Goal: Transaction & Acquisition: Purchase product/service

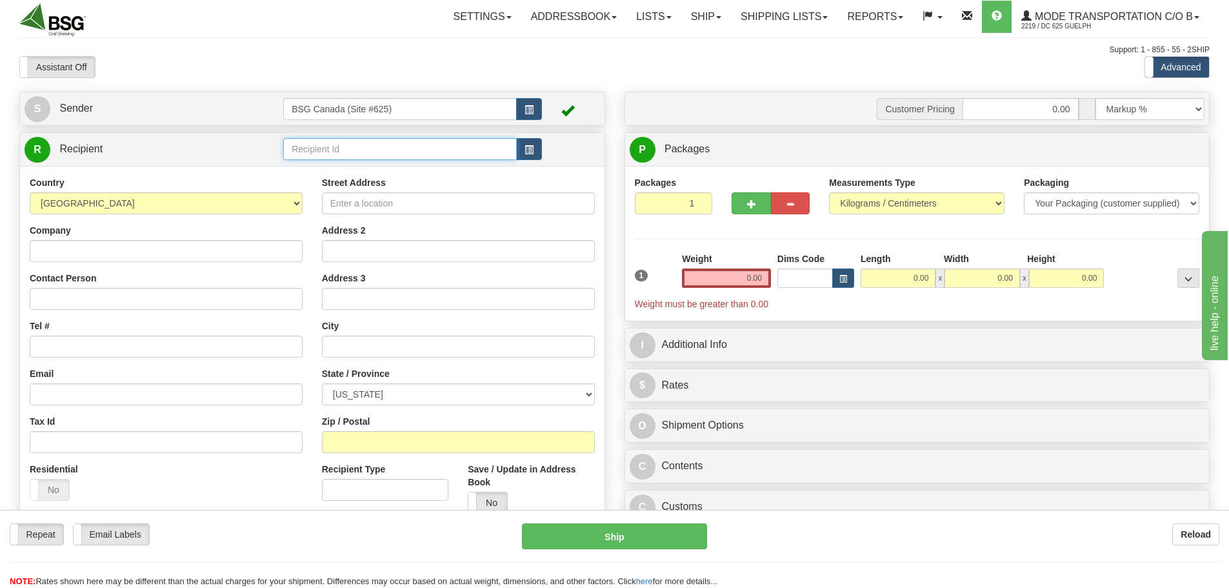
click at [474, 150] on input "text" at bounding box center [400, 149] width 234 height 22
type input "m"
click at [157, 198] on select "[GEOGRAPHIC_DATA] [GEOGRAPHIC_DATA] [GEOGRAPHIC_DATA] [GEOGRAPHIC_DATA] [US_STA…" at bounding box center [166, 203] width 273 height 22
select select "CA"
click at [30, 192] on select "[GEOGRAPHIC_DATA] [GEOGRAPHIC_DATA] [GEOGRAPHIC_DATA] [GEOGRAPHIC_DATA] [US_STA…" at bounding box center [166, 203] width 273 height 22
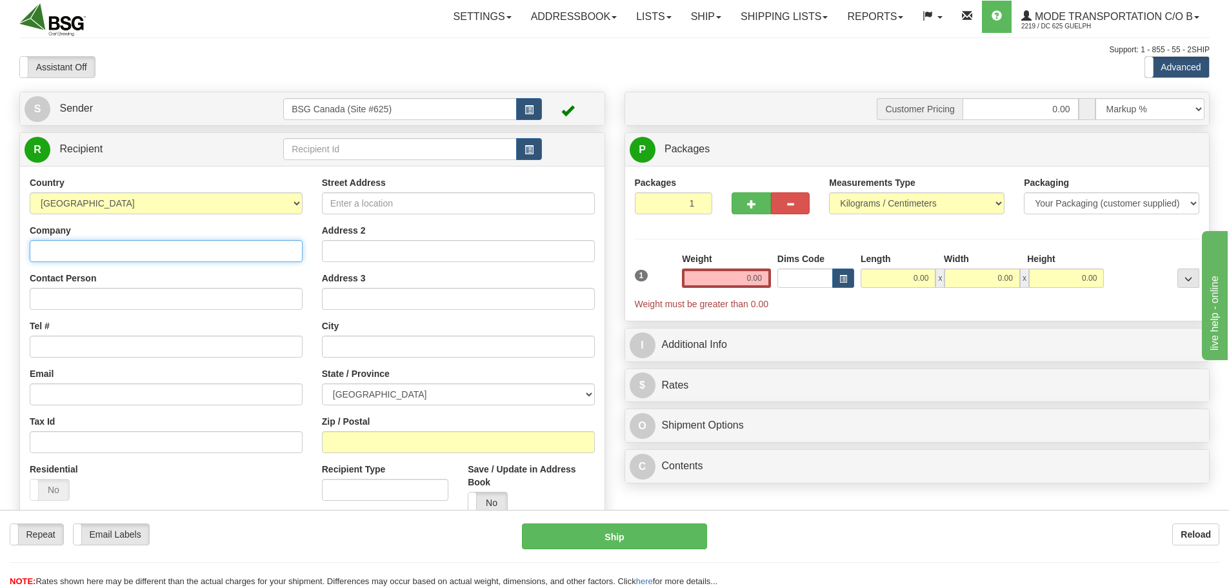
click at [99, 257] on input "Company" at bounding box center [166, 251] width 273 height 22
paste input "[STREET_ADDRESS]"
drag, startPoint x: 206, startPoint y: 250, endPoint x: 296, endPoint y: 259, distance: 90.2
click at [296, 259] on input "[STREET_ADDRESS]" at bounding box center [166, 251] width 273 height 22
type input "[STREET_ADDRESS]"
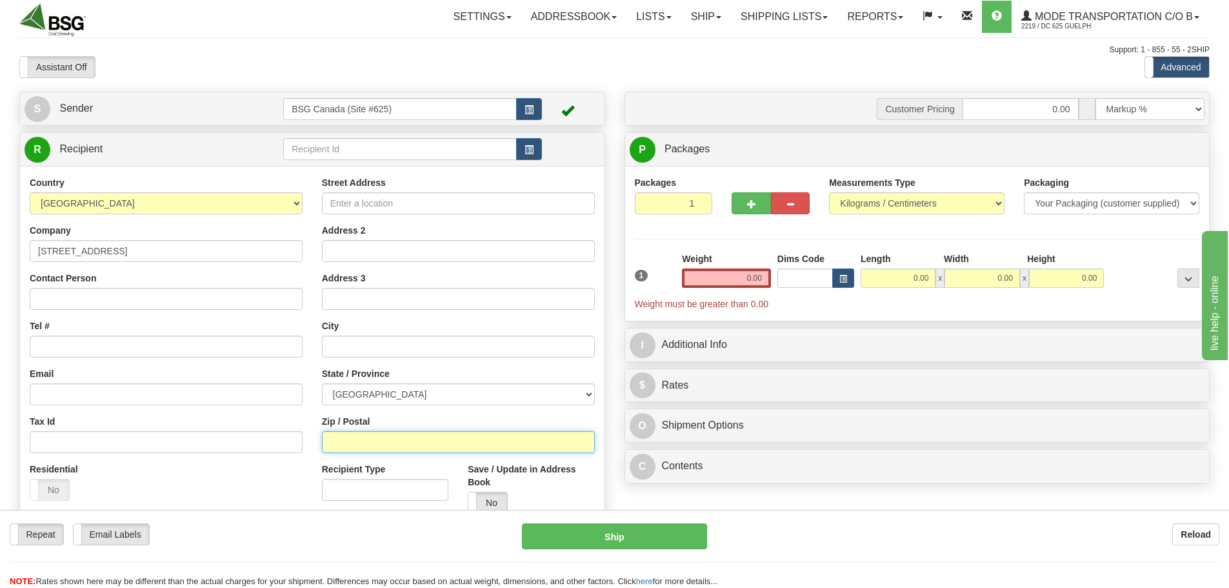
click at [378, 442] on input "Zip / Postal" at bounding box center [458, 442] width 273 height 22
paste input "H2S 2L3"
type input "H2S 2L3"
click at [423, 416] on div "Zip / Postal H2S 2L3" at bounding box center [458, 434] width 273 height 38
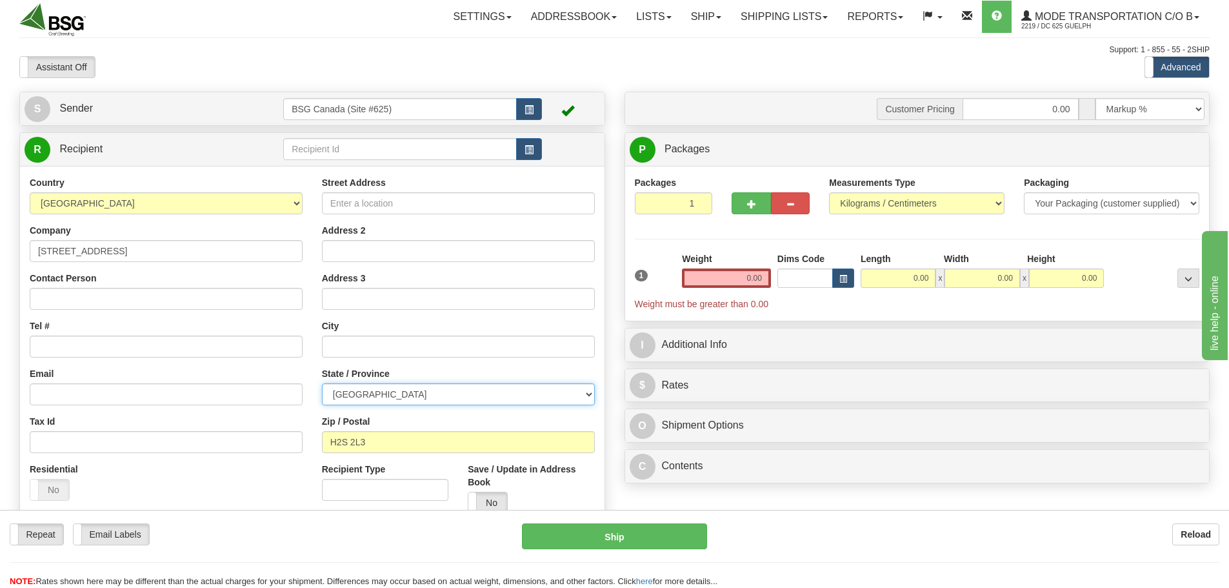
click at [584, 398] on select "[GEOGRAPHIC_DATA] [GEOGRAPHIC_DATA] [GEOGRAPHIC_DATA] [GEOGRAPHIC_DATA] [GEOGRA…" at bounding box center [458, 394] width 273 height 22
select select "QC"
click at [322, 383] on select "[GEOGRAPHIC_DATA] [GEOGRAPHIC_DATA] [GEOGRAPHIC_DATA] [GEOGRAPHIC_DATA] [GEOGRA…" at bounding box center [458, 394] width 273 height 22
click at [310, 319] on div "Country [GEOGRAPHIC_DATA] [GEOGRAPHIC_DATA] [GEOGRAPHIC_DATA] [GEOGRAPHIC_DATA]…" at bounding box center [166, 343] width 292 height 334
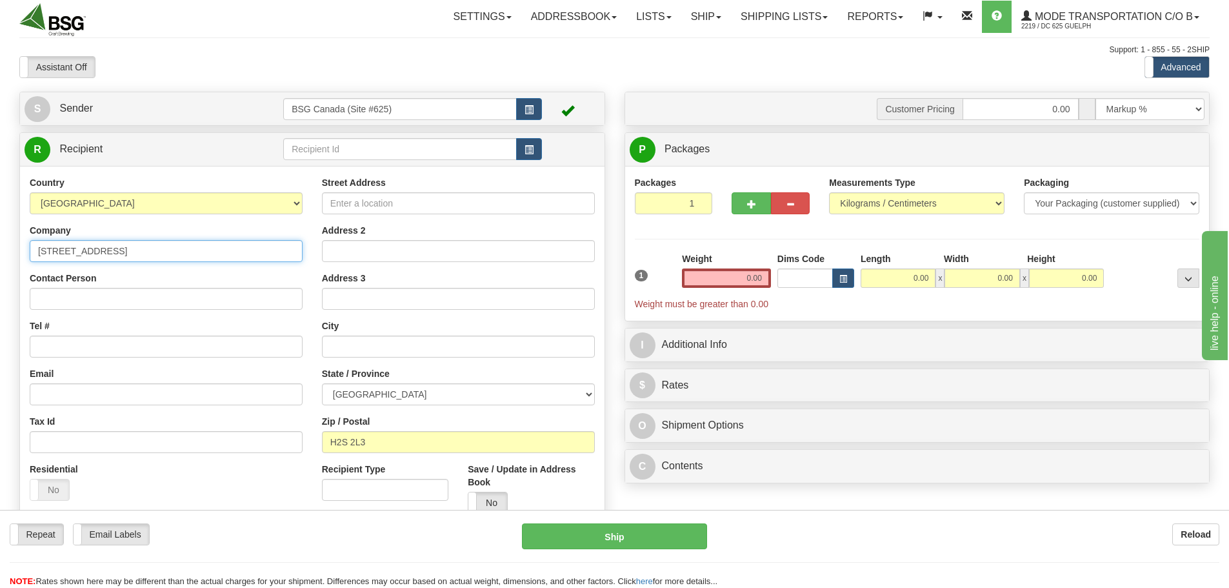
drag, startPoint x: 123, startPoint y: 249, endPoint x: 19, endPoint y: 247, distance: 103.9
click at [17, 249] on div "S Sender BSG Canada (Site #625)" at bounding box center [312, 356] width 605 height 529
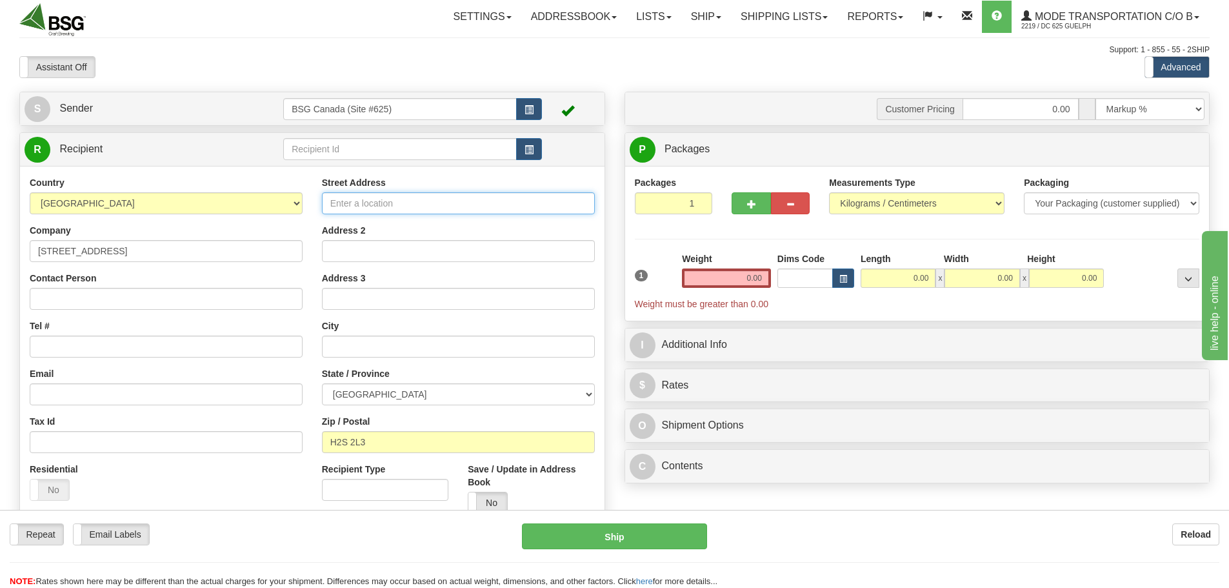
click at [403, 210] on input "Street Address" at bounding box center [458, 203] width 273 height 22
paste input "[STREET_ADDRESS]"
type input "[STREET_ADDRESS]"
drag, startPoint x: 709, startPoint y: 281, endPoint x: 871, endPoint y: 281, distance: 162.0
click at [868, 283] on div "1 Weight 0.00 Dims Code 0.00" at bounding box center [918, 281] width 572 height 58
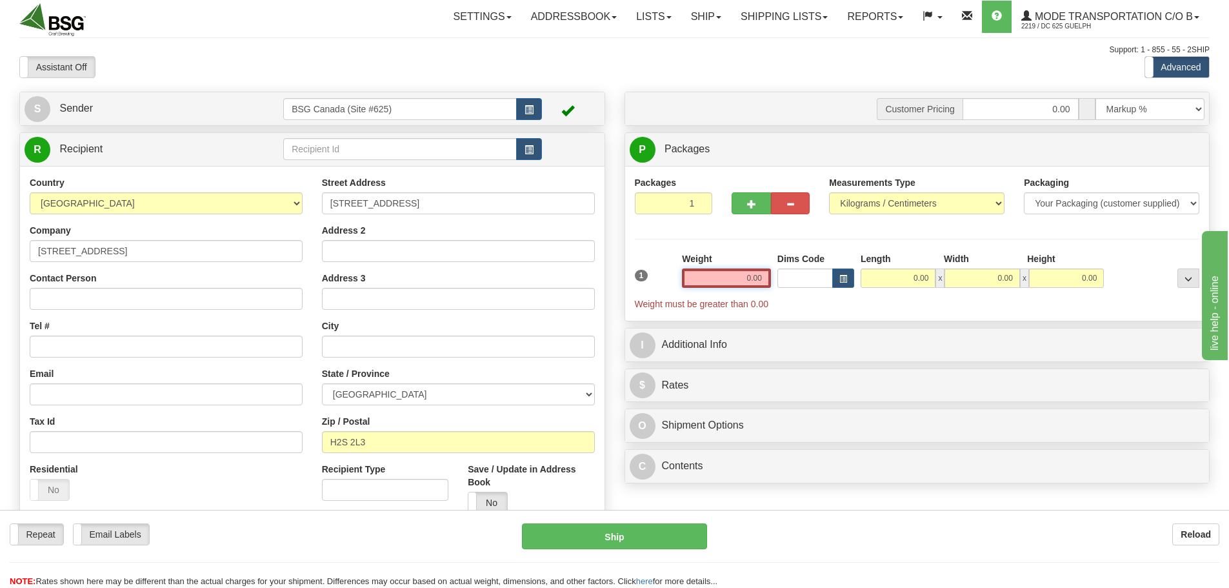
paste input "32.52"
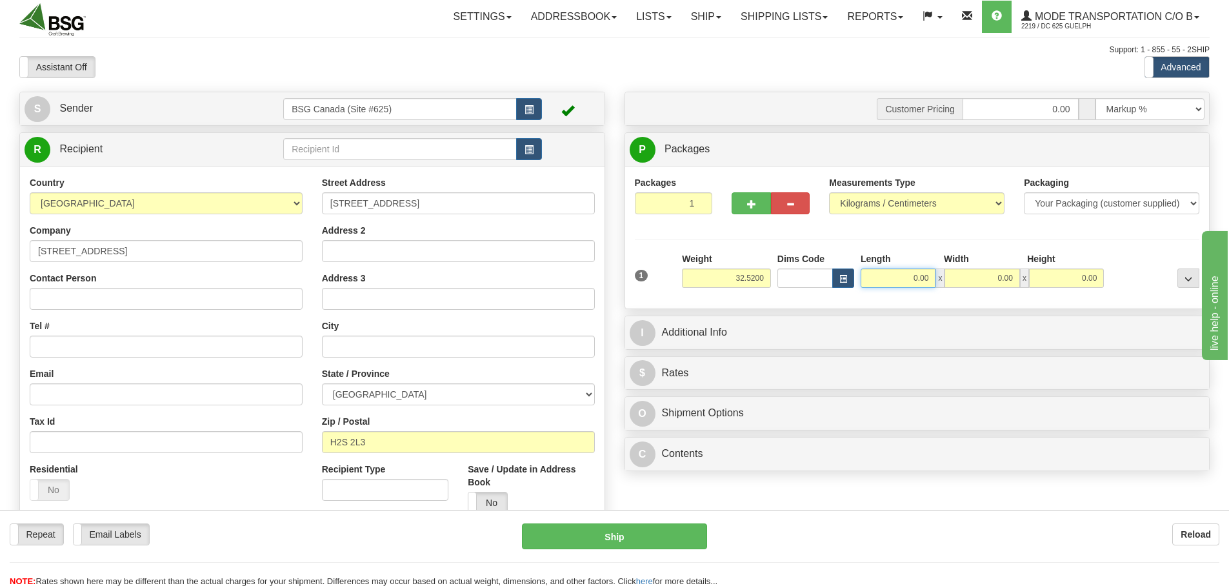
type input "32.52"
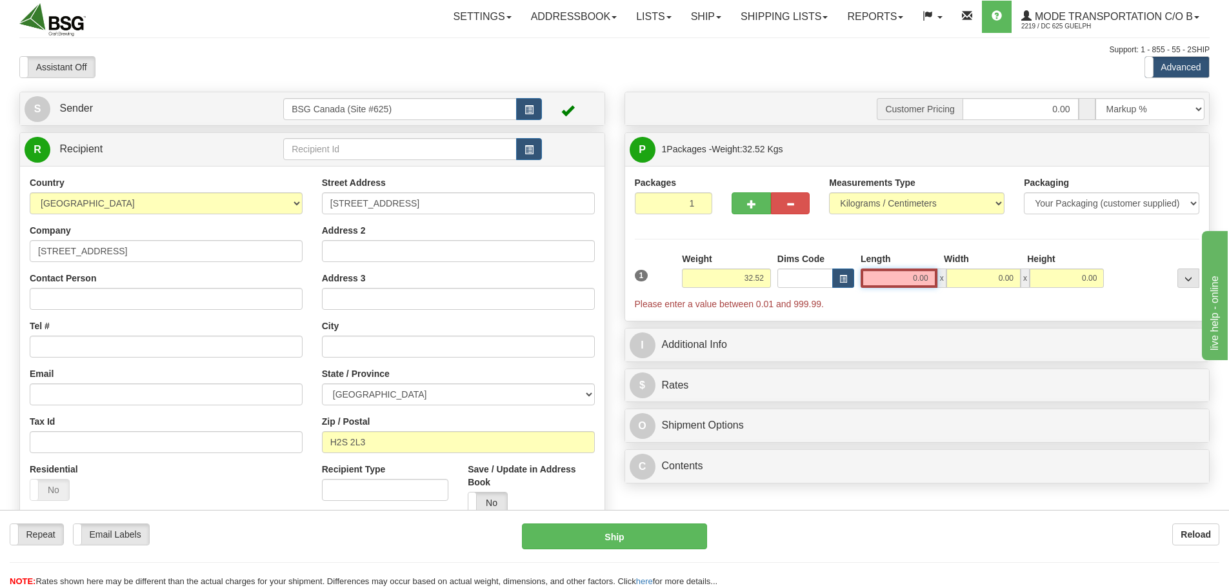
drag, startPoint x: 900, startPoint y: 268, endPoint x: 1044, endPoint y: 271, distance: 143.9
click at [1044, 271] on div "0.00 x 0.00 x 0.00" at bounding box center [982, 277] width 243 height 19
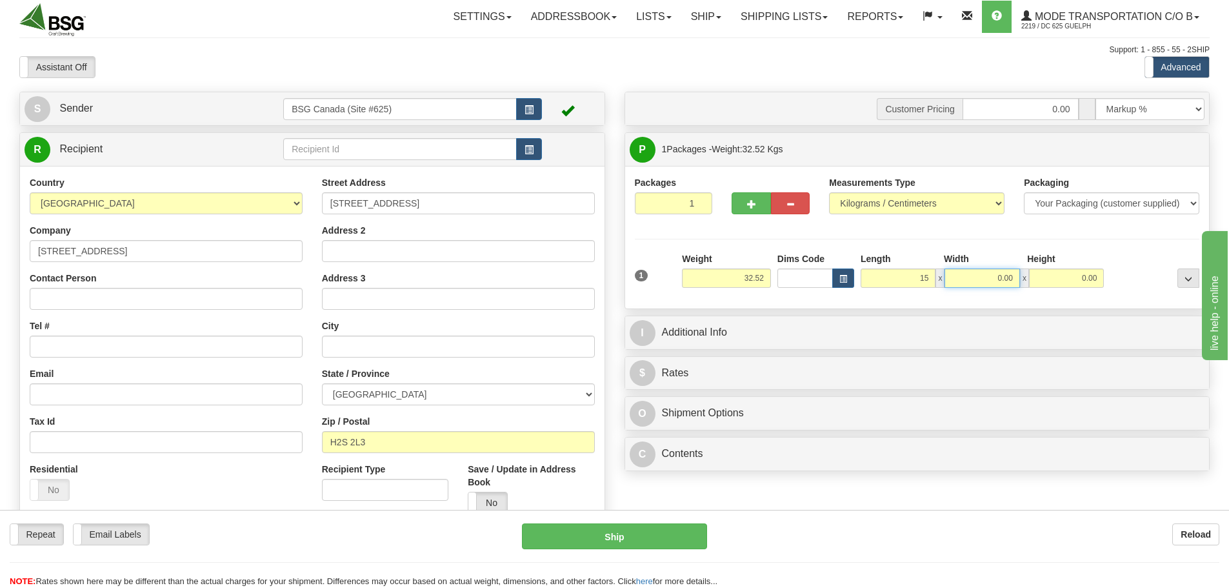
type input "15.00"
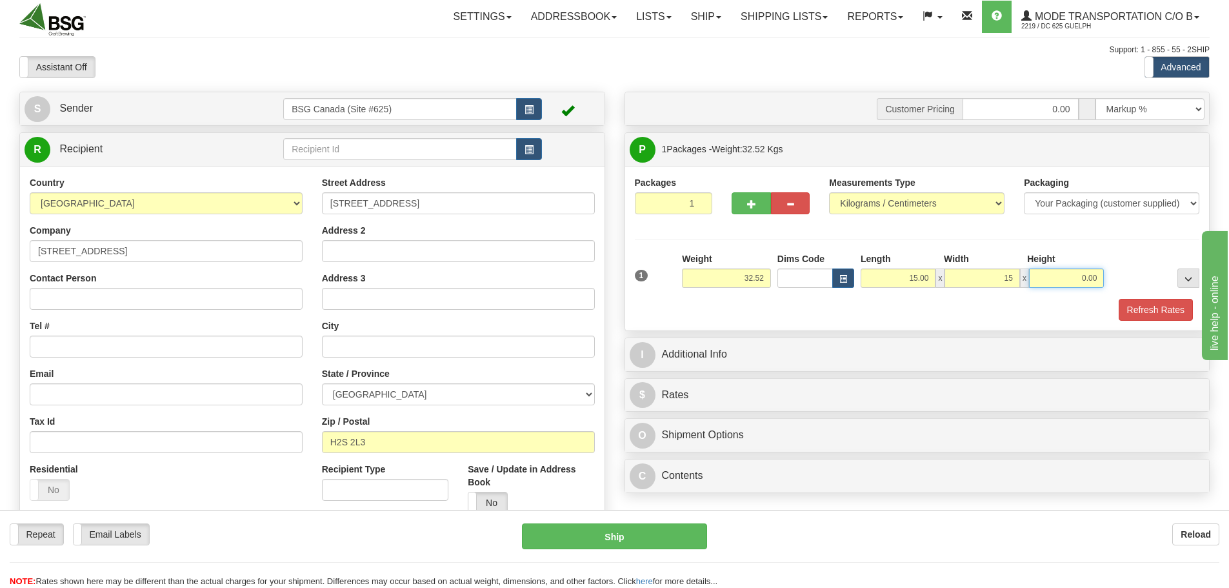
type input "15.00"
click at [1158, 306] on button "Refresh Rates" at bounding box center [1156, 310] width 74 height 22
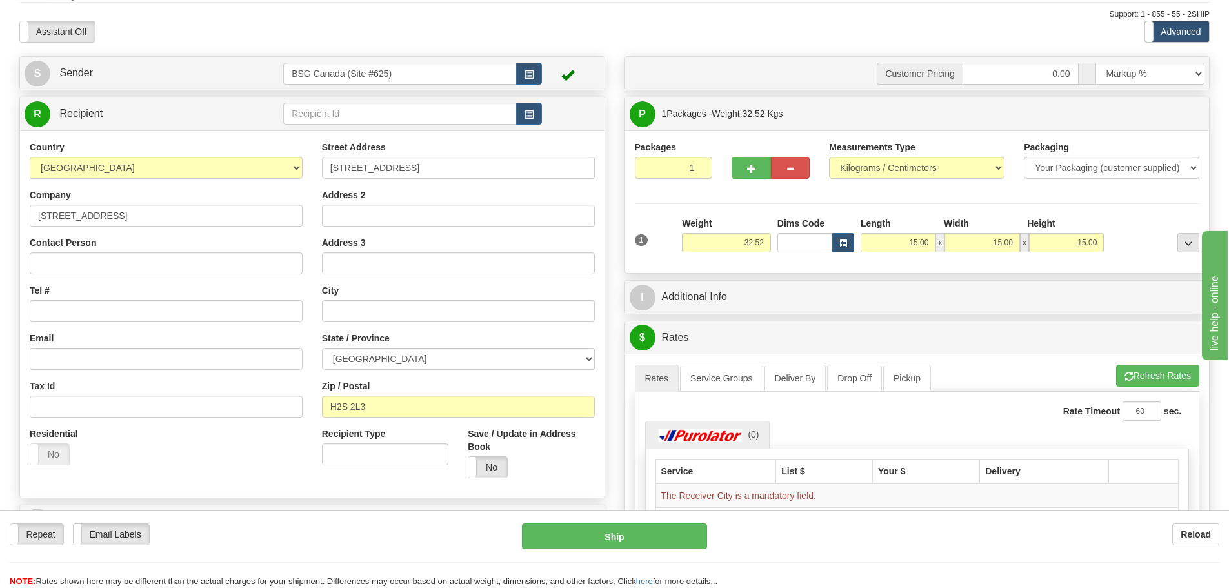
scroll to position [65, 0]
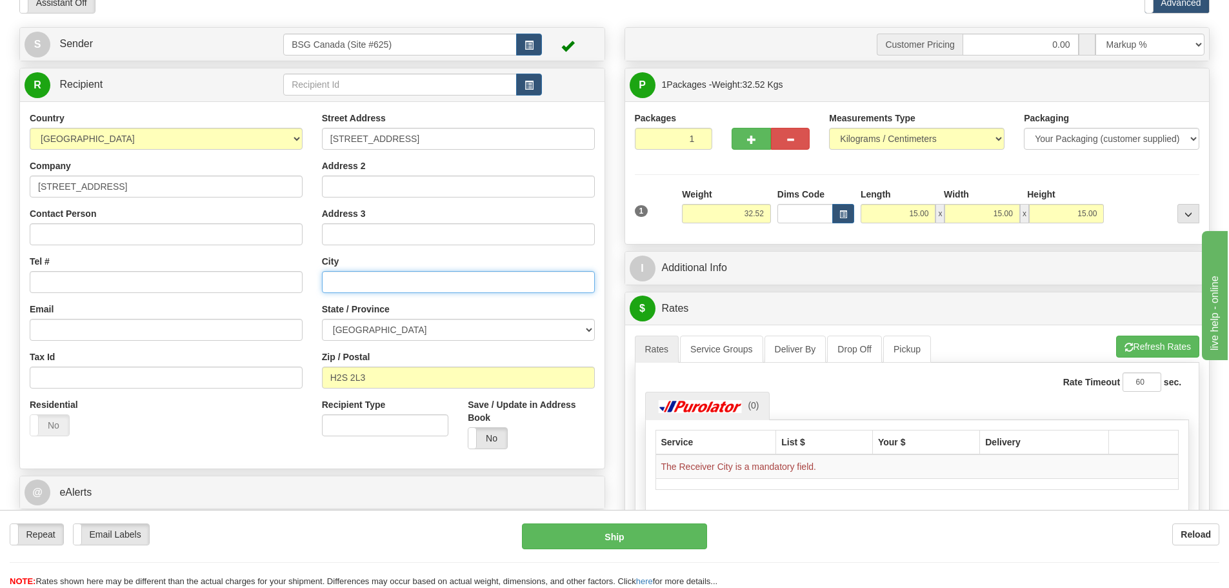
click at [427, 276] on input "text" at bounding box center [458, 282] width 273 height 22
type input "[GEOGRAPHIC_DATA]"
click at [1131, 340] on button "Refresh Rates" at bounding box center [1157, 347] width 83 height 22
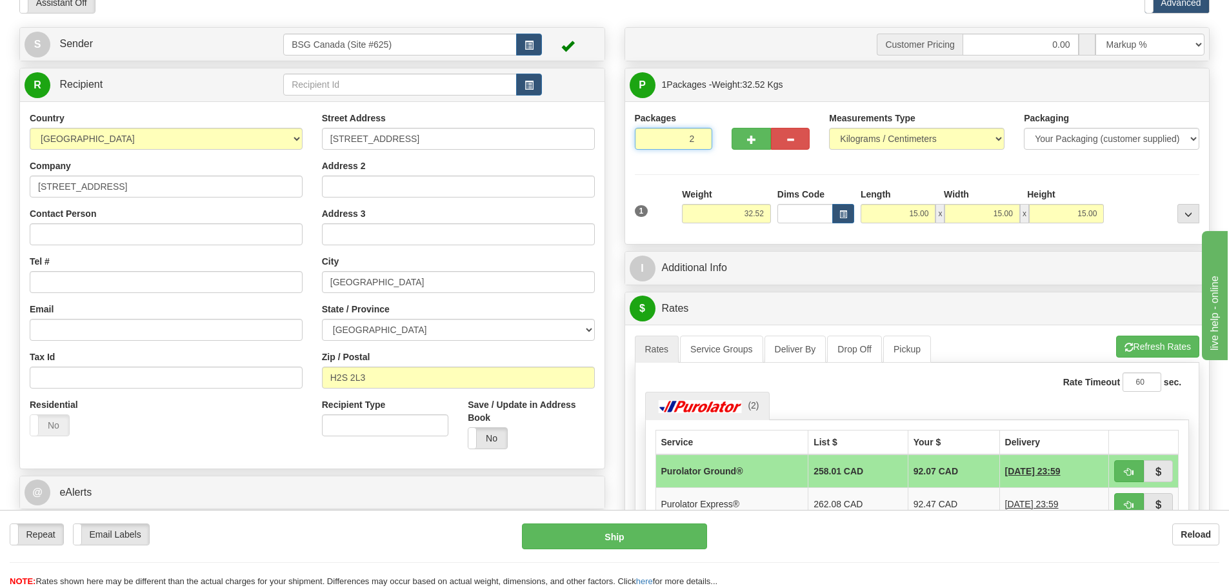
type input "2"
click at [699, 135] on input "2" at bounding box center [674, 139] width 78 height 22
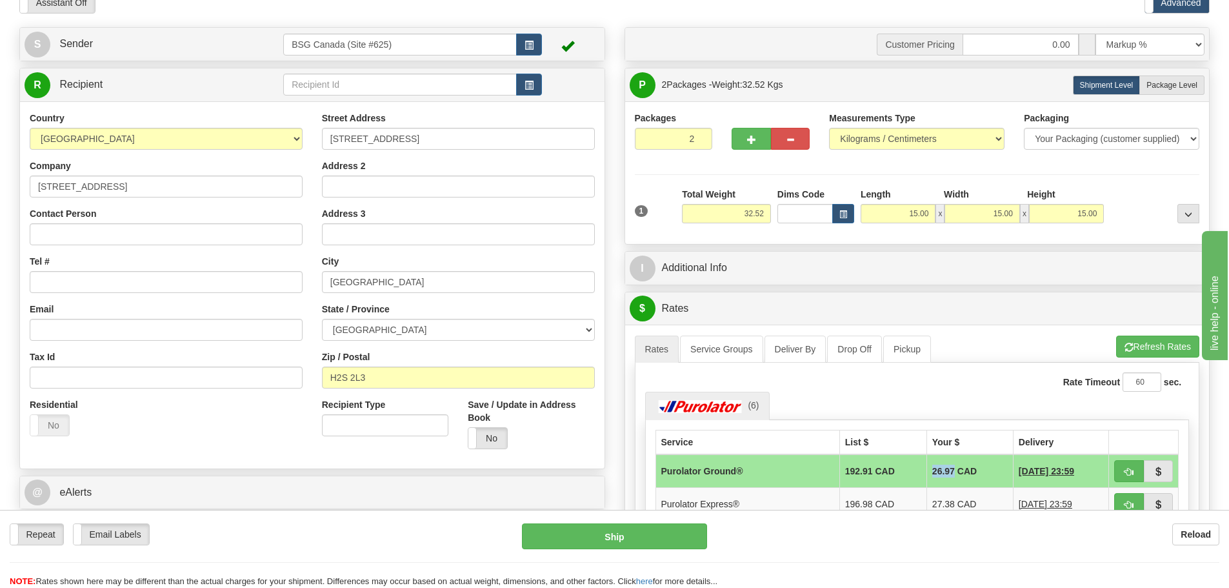
drag, startPoint x: 920, startPoint y: 472, endPoint x: 942, endPoint y: 472, distance: 21.9
click at [943, 472] on td "26.97 CAD" at bounding box center [970, 471] width 86 height 34
copy td "26.97"
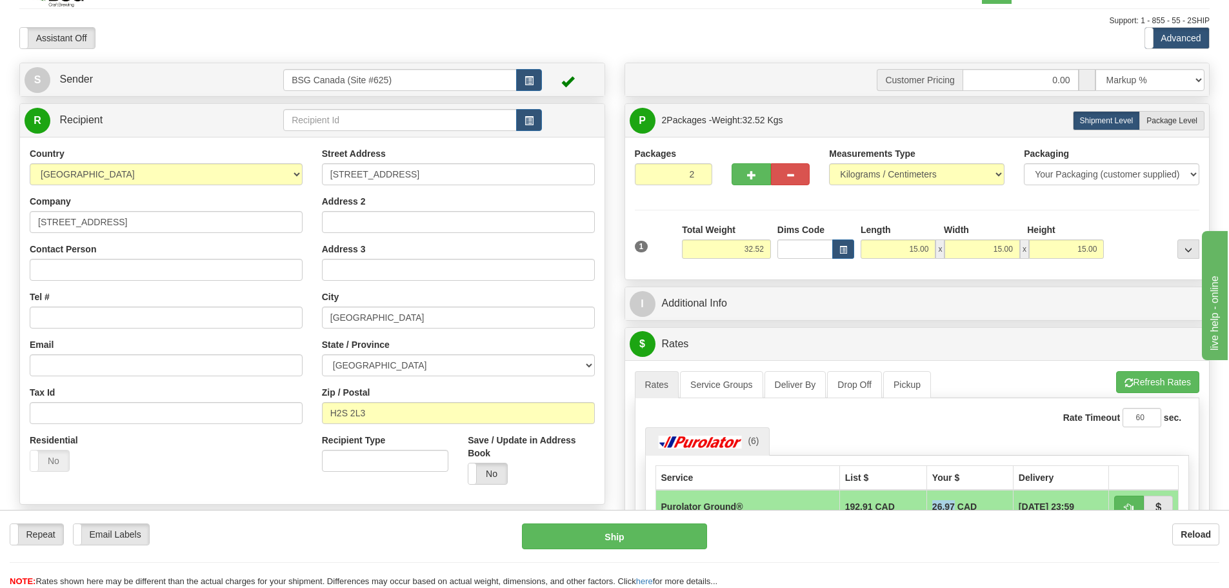
scroll to position [0, 0]
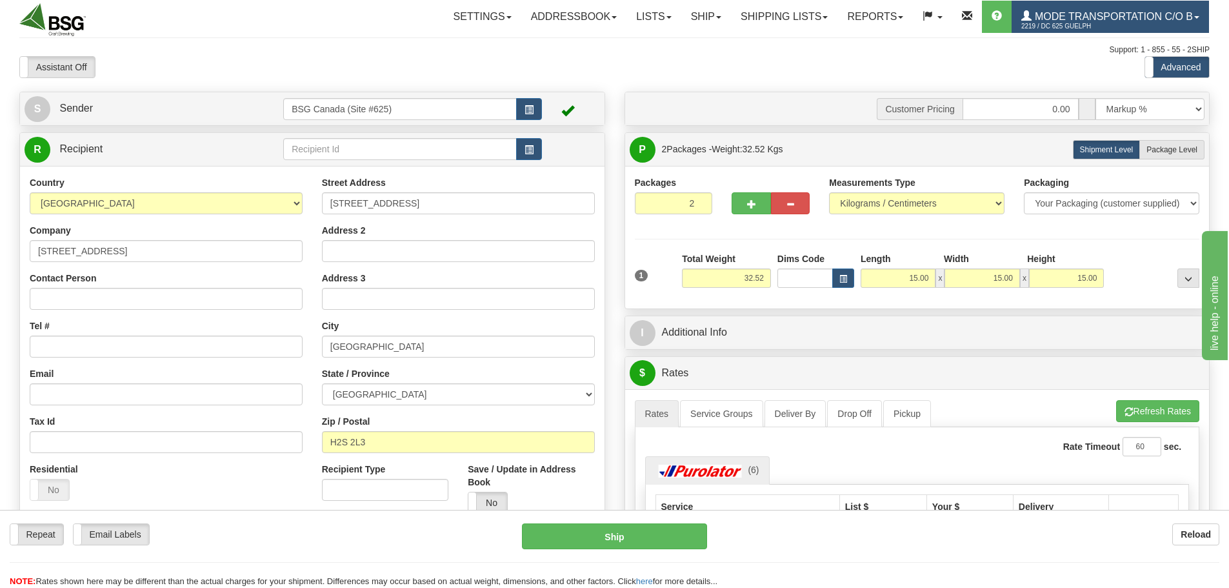
click at [1153, 12] on span "Mode Transportation c/o B" at bounding box center [1112, 16] width 161 height 11
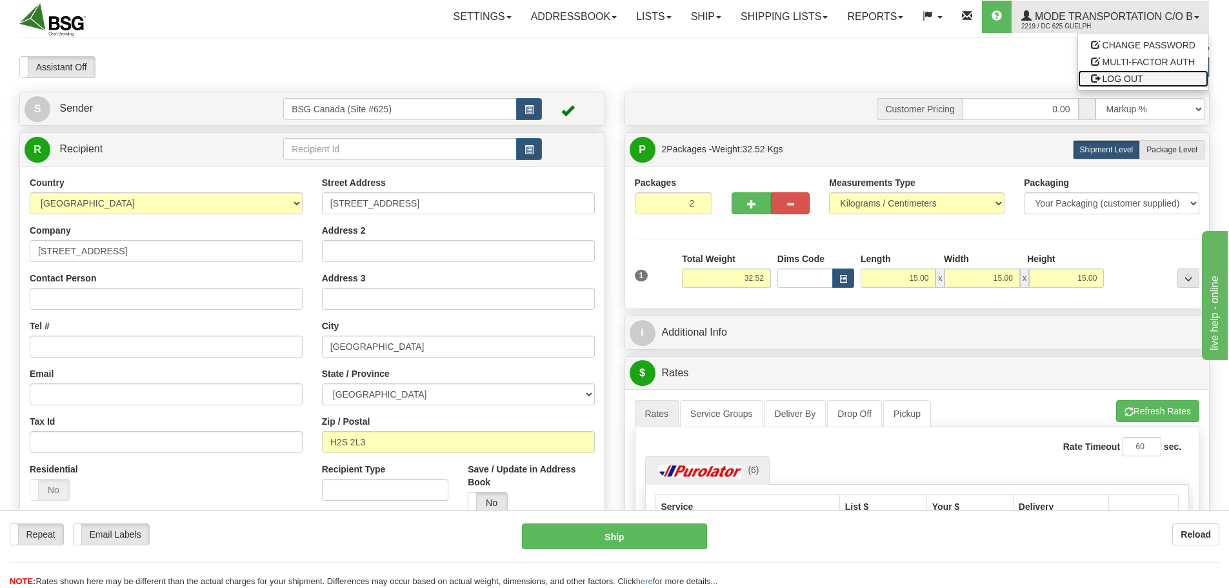
click at [1135, 76] on span "LOG OUT" at bounding box center [1123, 79] width 41 height 10
